Goal: Navigation & Orientation: Find specific page/section

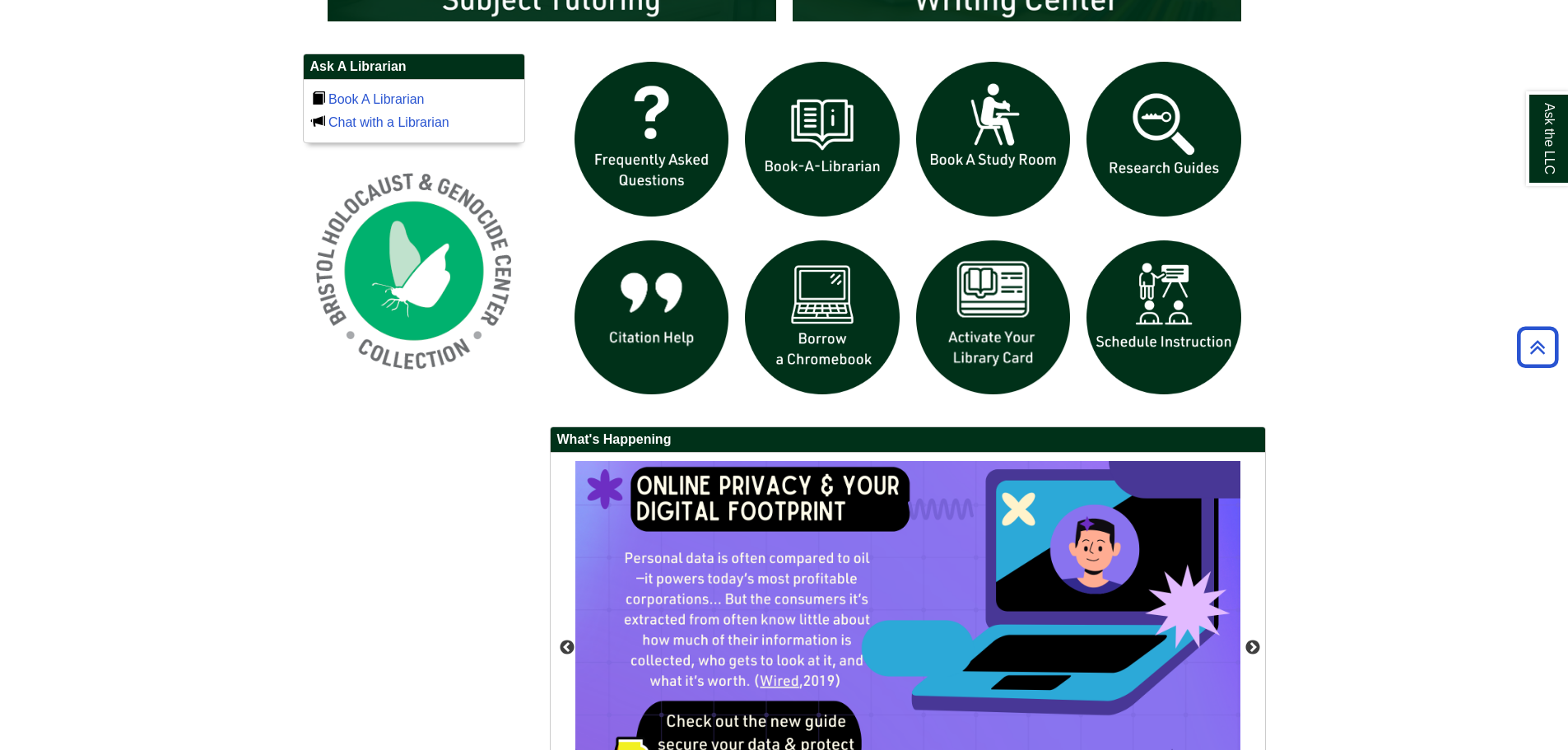
scroll to position [1353, 0]
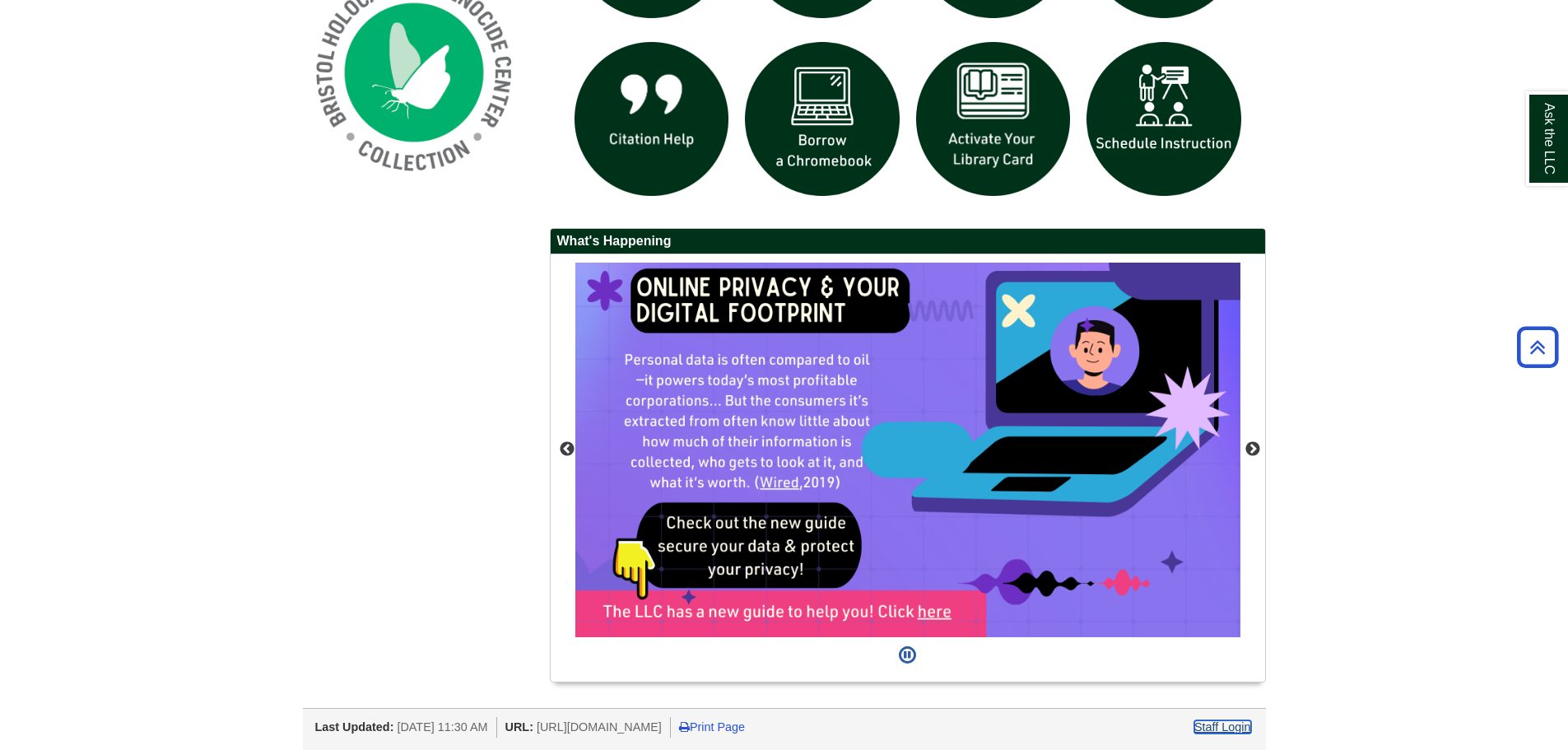
click at [1229, 727] on link "Staff Login" at bounding box center [1222, 726] width 56 height 13
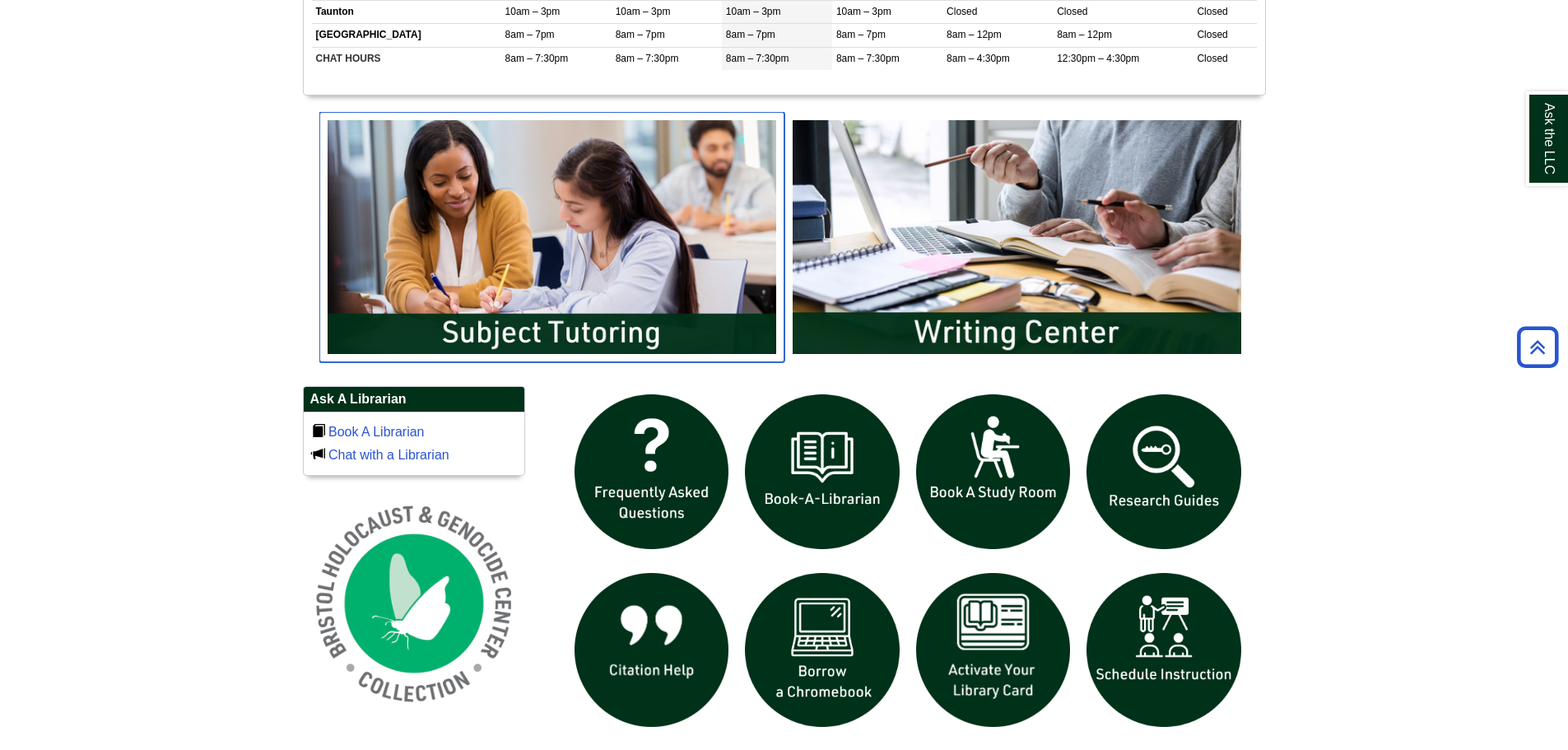
click at [622, 334] on img "slideshow" at bounding box center [552, 237] width 465 height 250
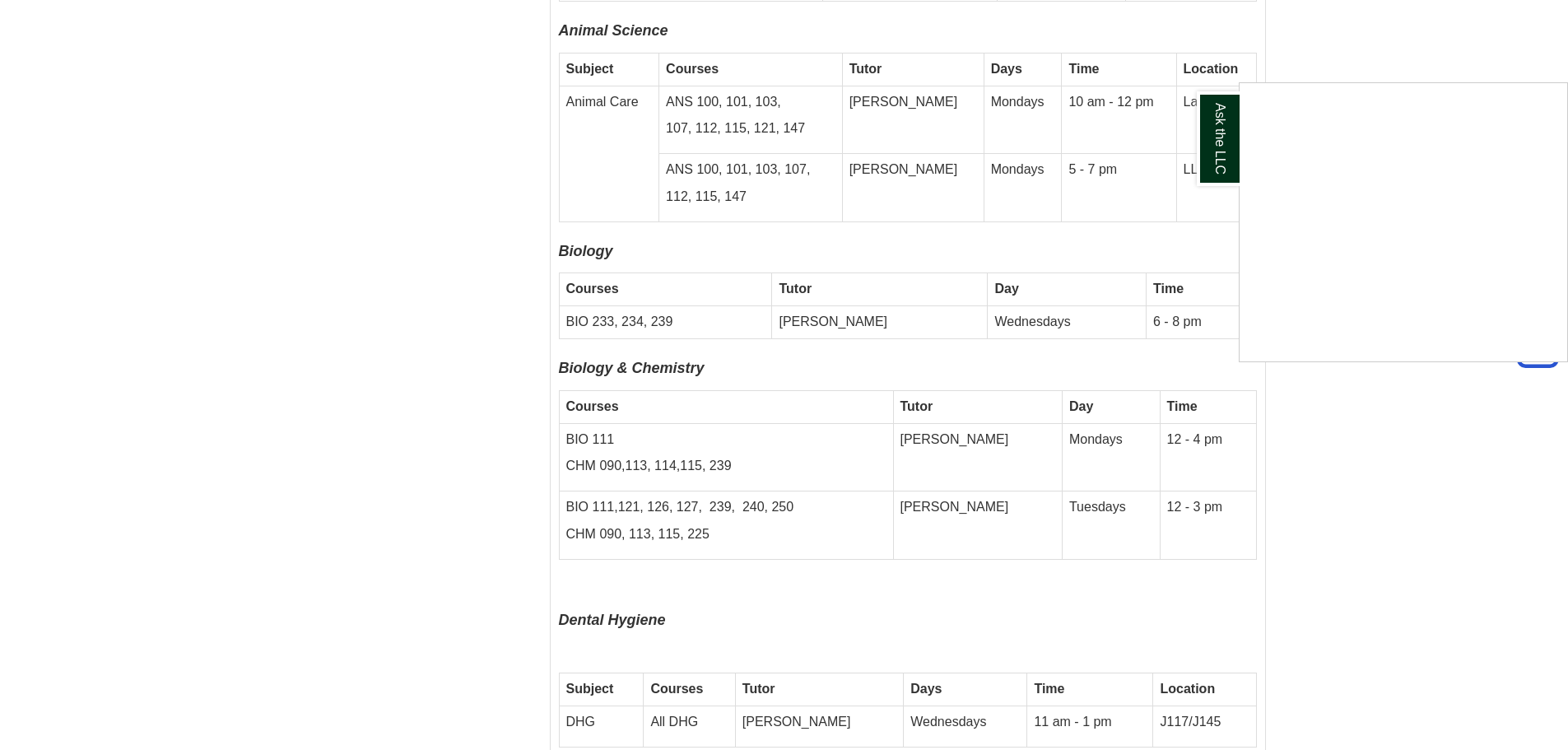
scroll to position [4197, 0]
